Goal: Transaction & Acquisition: Download file/media

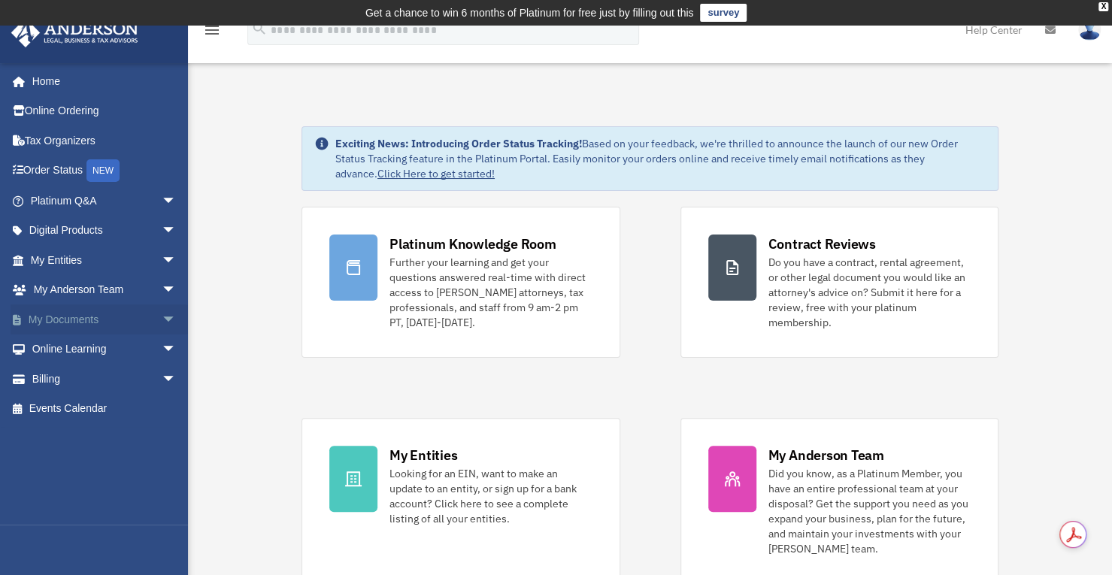
click at [162, 320] on span "arrow_drop_down" at bounding box center [177, 320] width 30 height 31
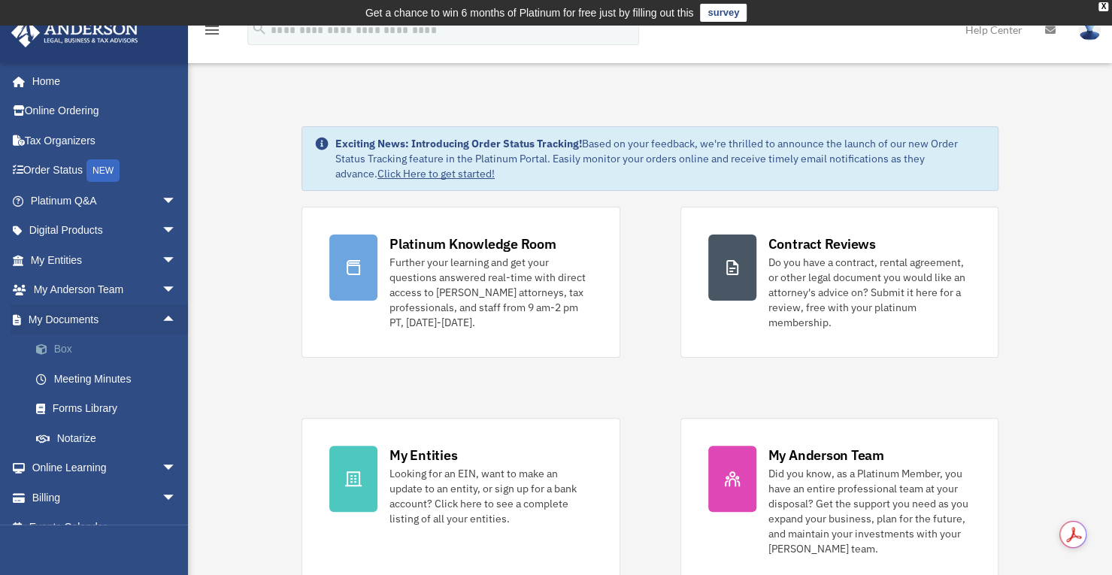
click at [68, 347] on link "Box" at bounding box center [110, 350] width 178 height 30
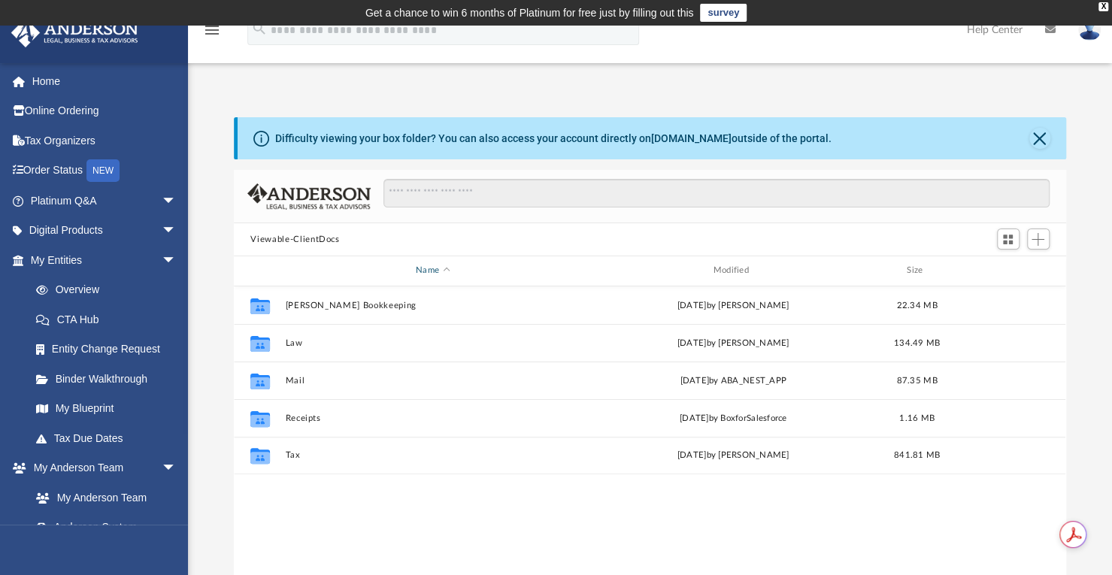
scroll to position [330, 820]
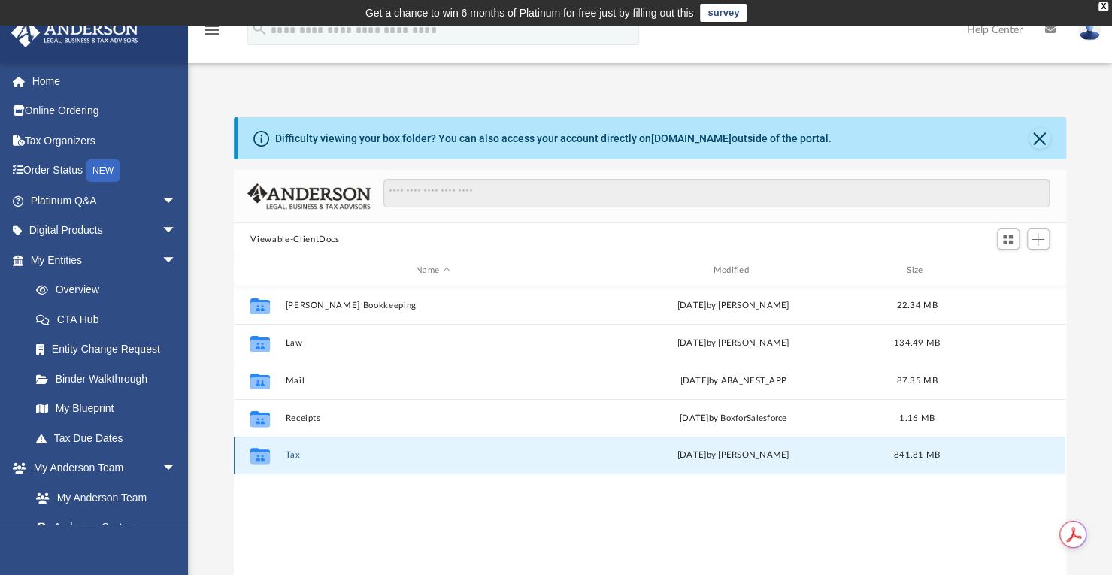
click at [298, 455] on button "Tax" at bounding box center [433, 456] width 294 height 10
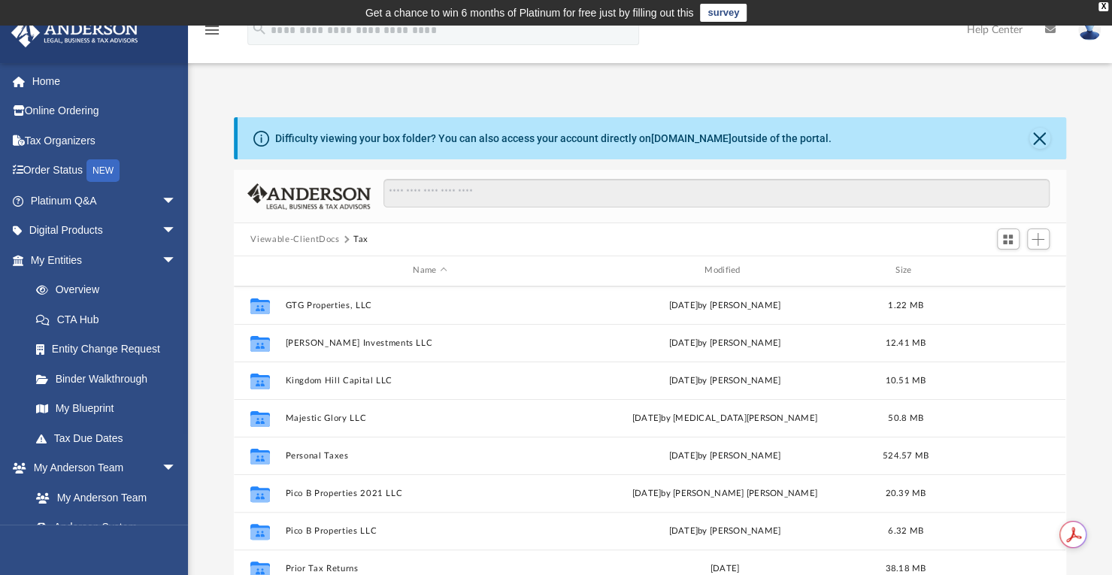
scroll to position [226, 0]
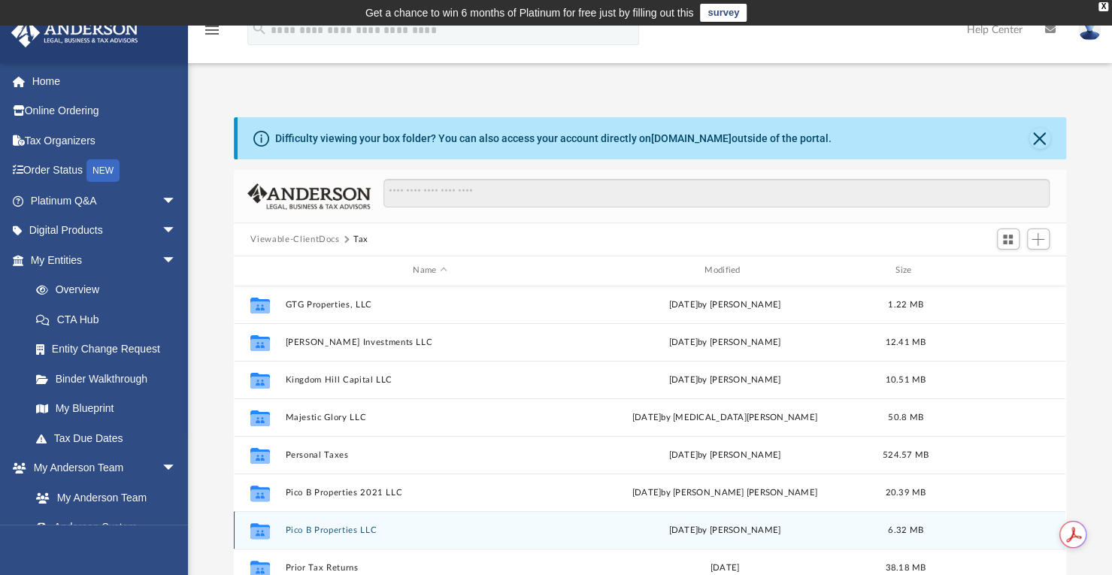
click at [335, 527] on button "Pico B Properties LLC" at bounding box center [430, 531] width 289 height 10
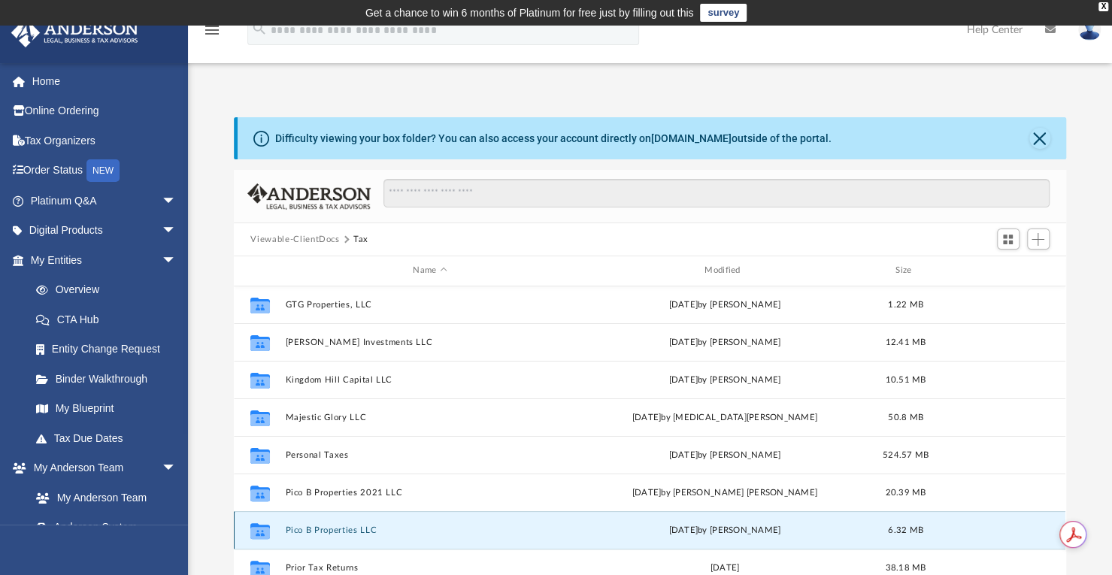
click at [335, 527] on button "Pico B Properties LLC" at bounding box center [430, 531] width 289 height 10
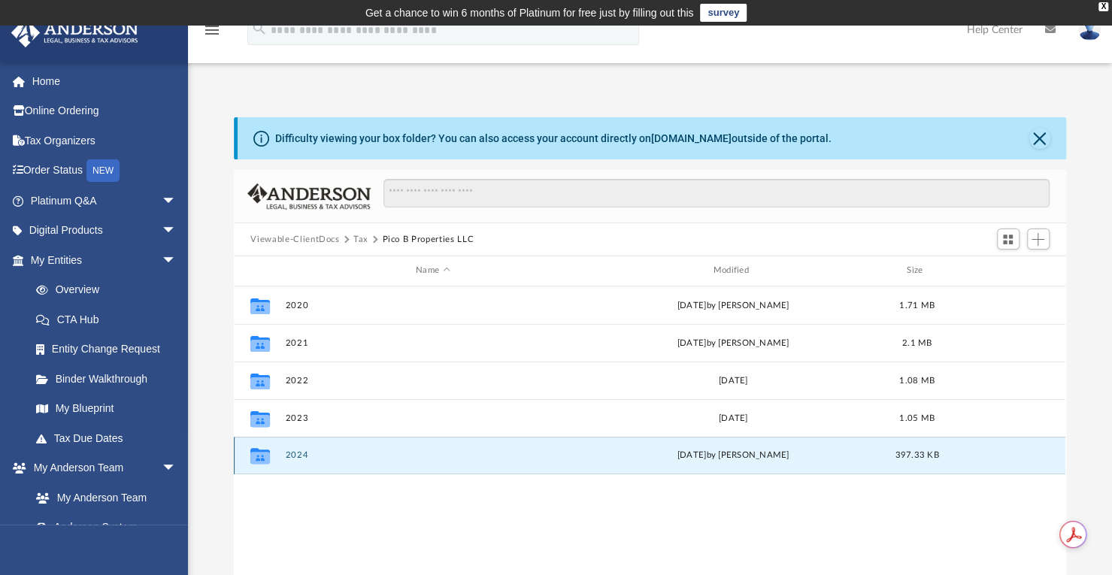
click at [298, 457] on button "2024" at bounding box center [433, 456] width 294 height 10
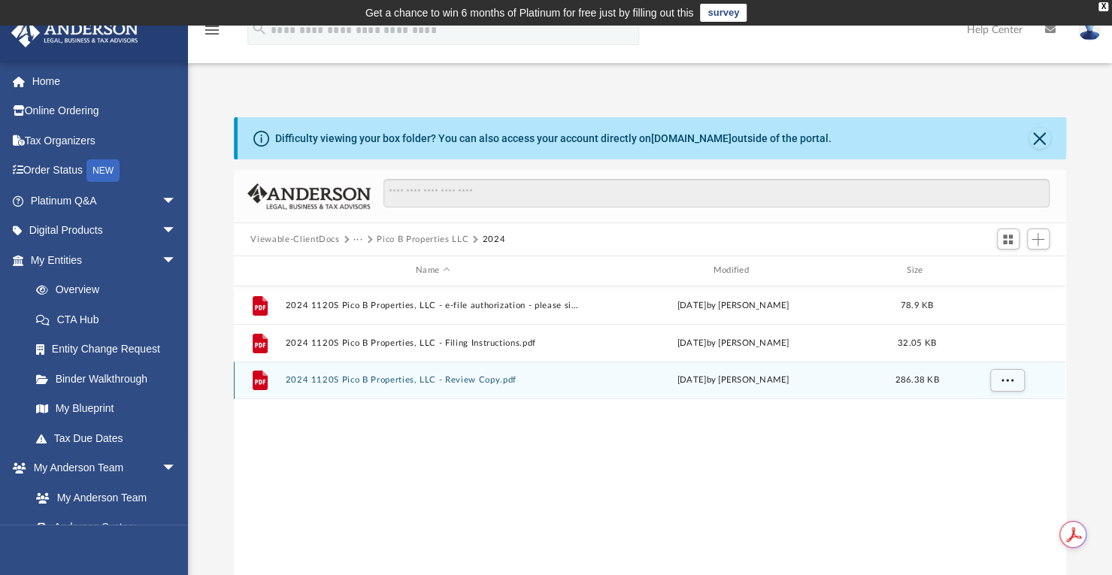
click at [335, 375] on button "2024 1120S Pico B Properties, LLC - Review Copy.pdf" at bounding box center [433, 380] width 294 height 10
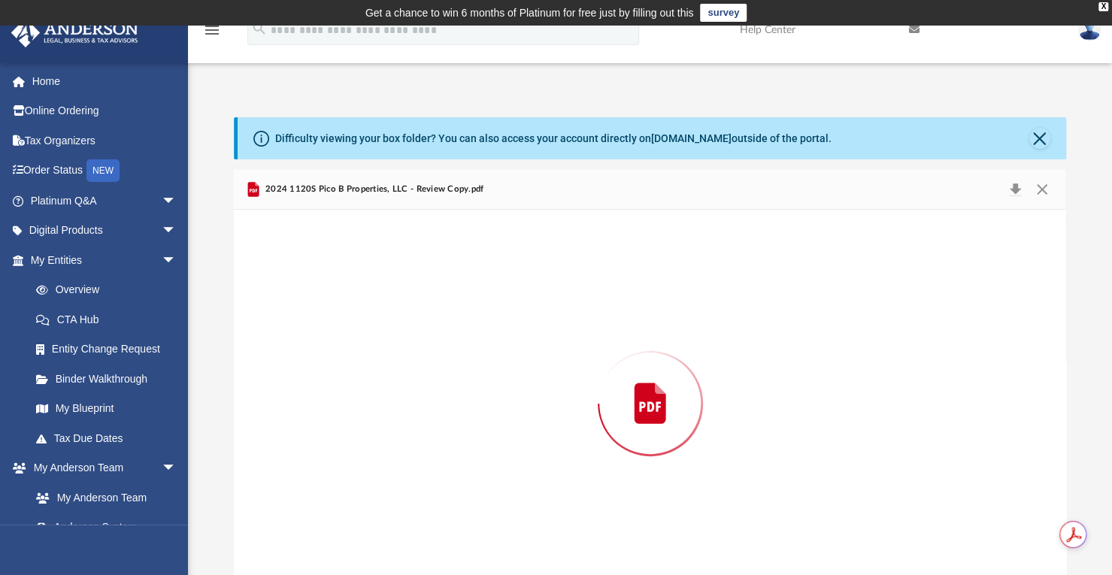
scroll to position [22, 0]
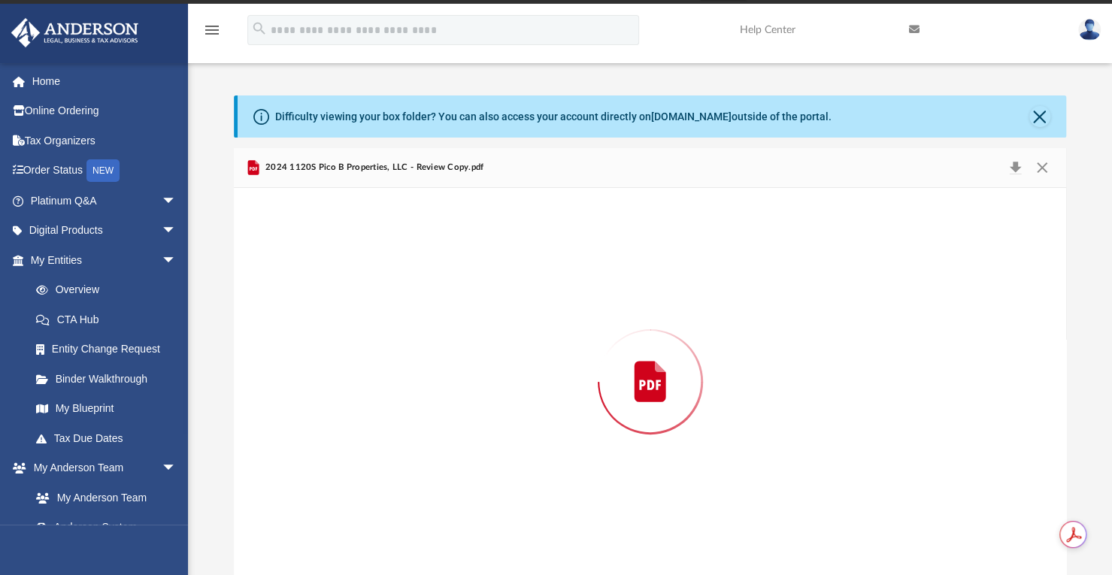
click at [335, 375] on div "Preview" at bounding box center [650, 382] width 832 height 388
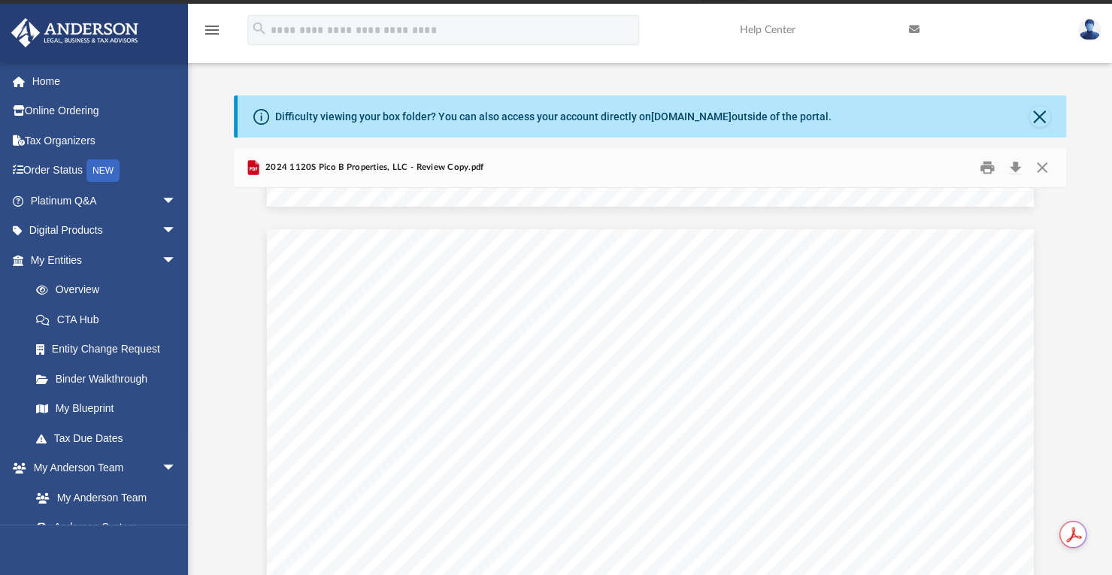
scroll to position [8768, 0]
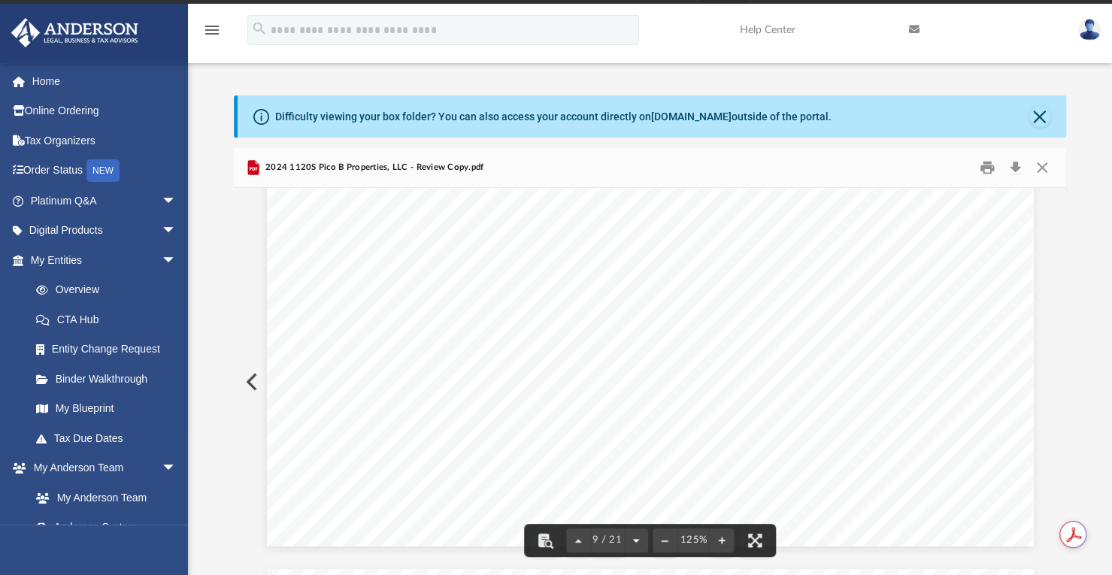
click at [641, 542] on button "File preview" at bounding box center [636, 540] width 24 height 33
click at [645, 543] on button "File preview" at bounding box center [640, 540] width 24 height 33
